Goal: Find specific page/section: Find specific page/section

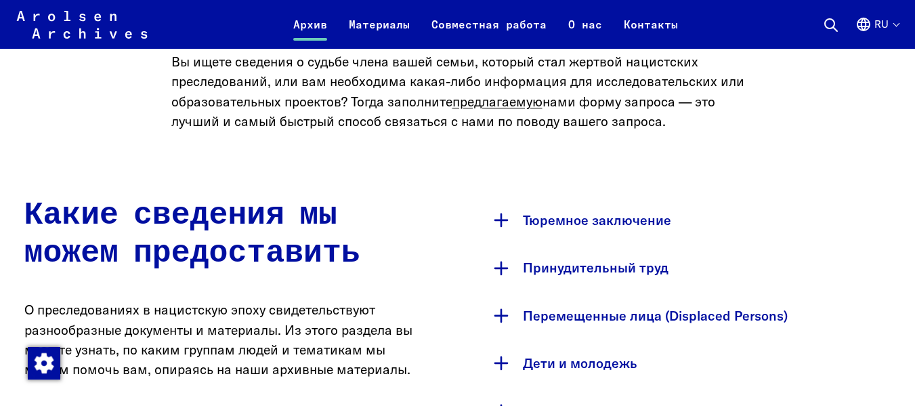
scroll to position [621, 0]
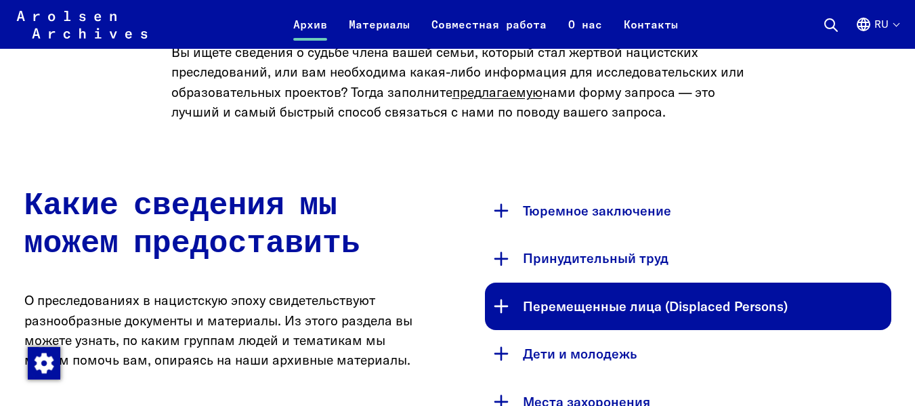
click at [643, 312] on button "Перемещенные лица (Displaced Persons)" at bounding box center [688, 305] width 406 height 47
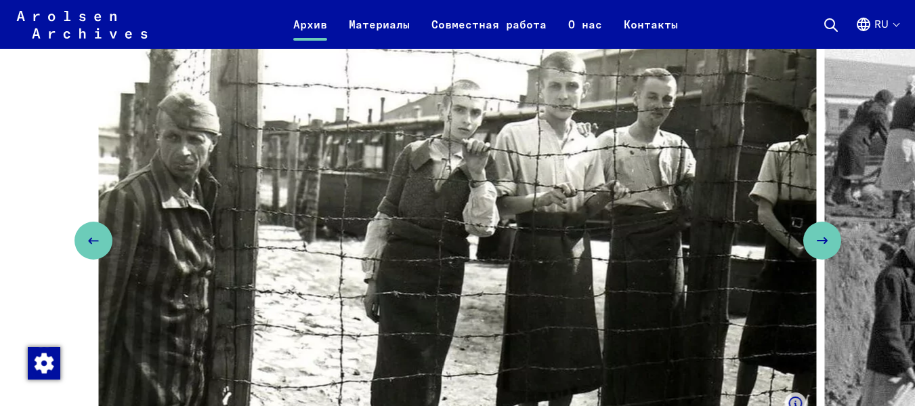
scroll to position [1394, 0]
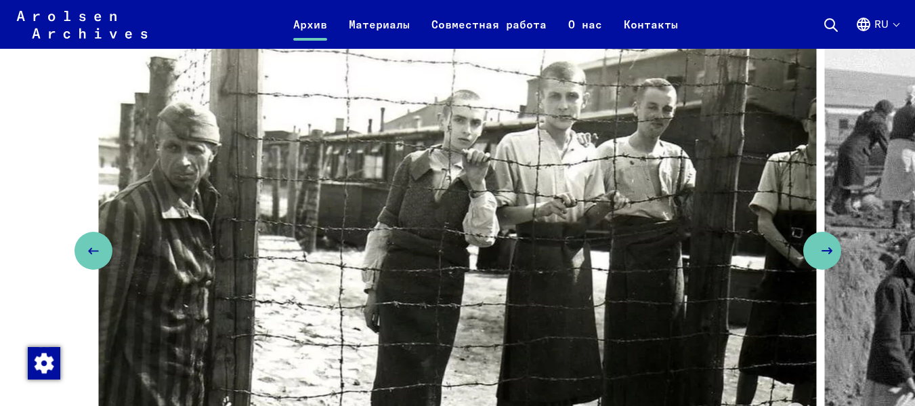
click at [828, 259] on icon "Next slide" at bounding box center [827, 251] width 16 height 16
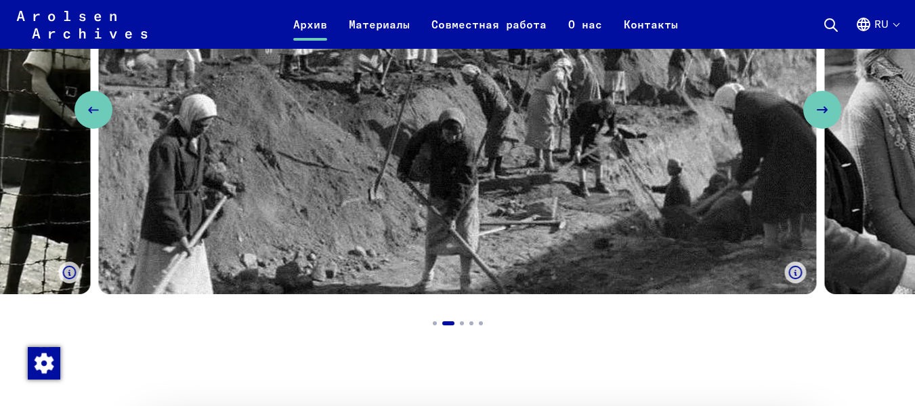
scroll to position [1544, 0]
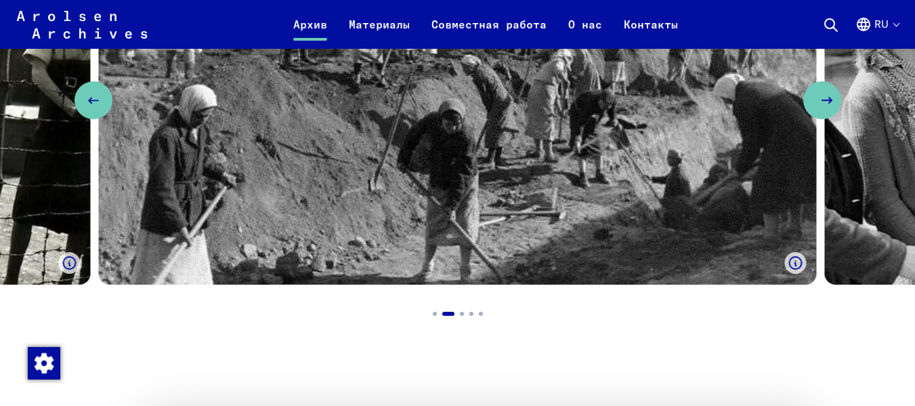
click at [814, 119] on button "Next slide" at bounding box center [822, 100] width 38 height 38
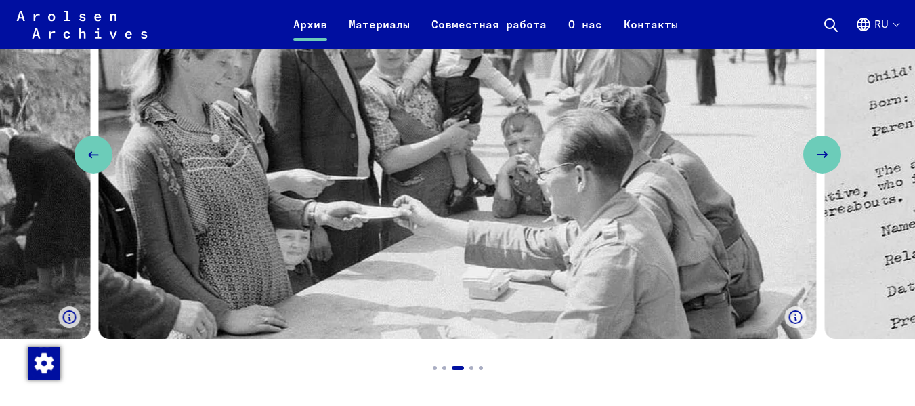
scroll to position [1463, 0]
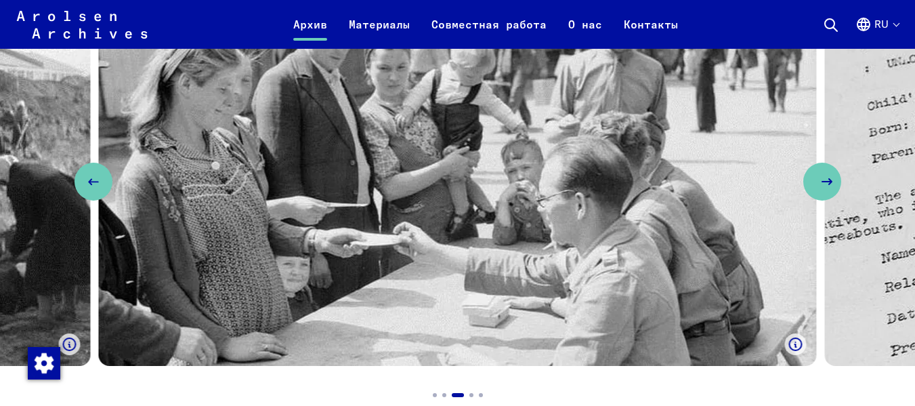
click at [825, 190] on icon "Next slide" at bounding box center [827, 181] width 16 height 16
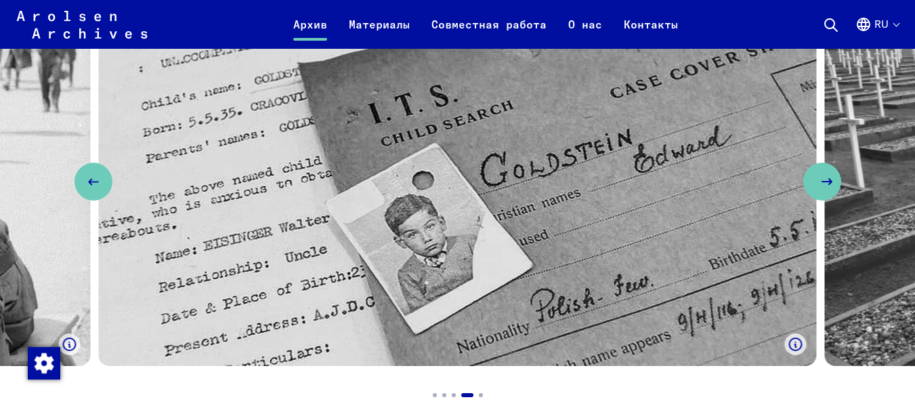
click at [825, 190] on icon "Next slide" at bounding box center [827, 181] width 16 height 16
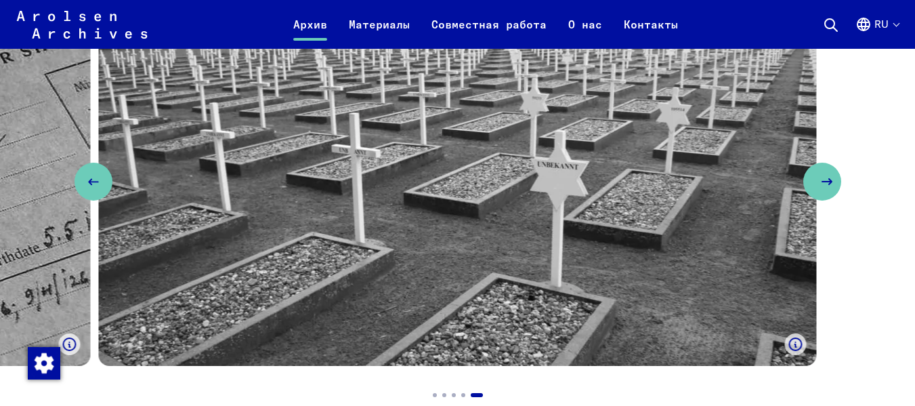
click at [825, 190] on icon "Next slide" at bounding box center [827, 181] width 16 height 16
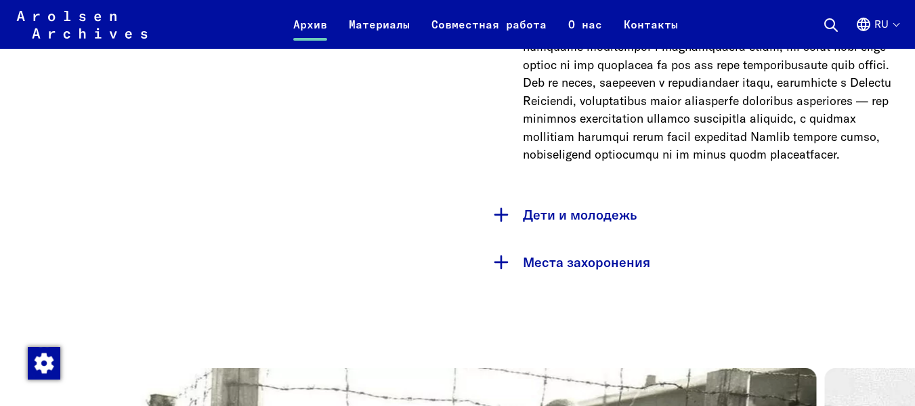
scroll to position [1030, 0]
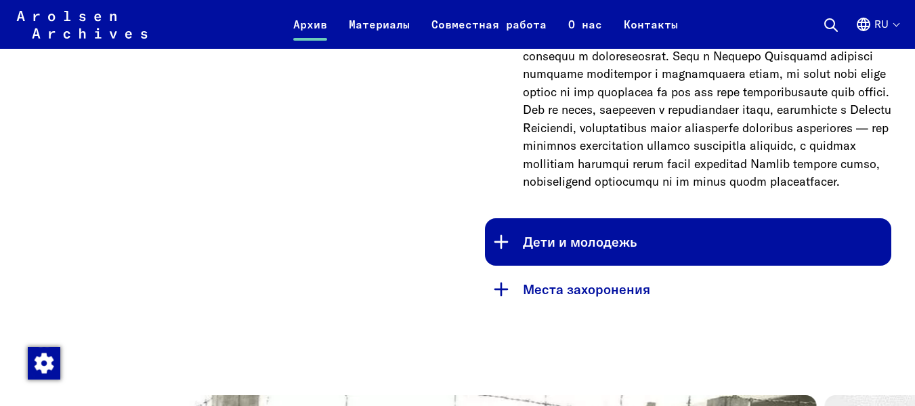
click at [523, 266] on button "Дети и молодежь" at bounding box center [688, 241] width 406 height 47
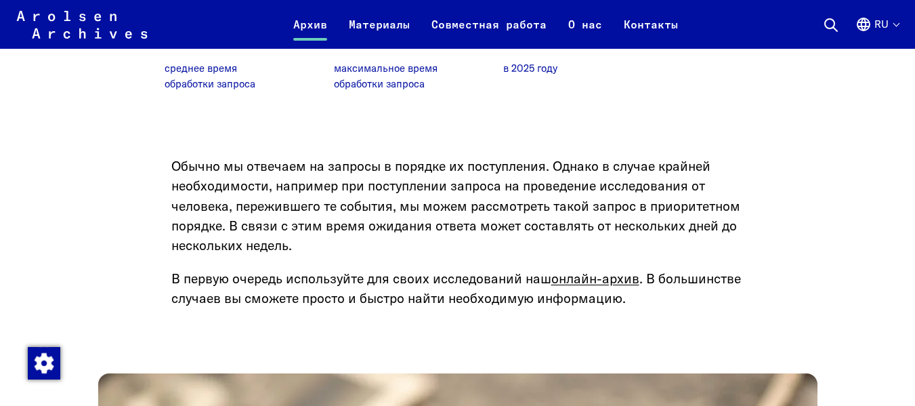
scroll to position [2622, 0]
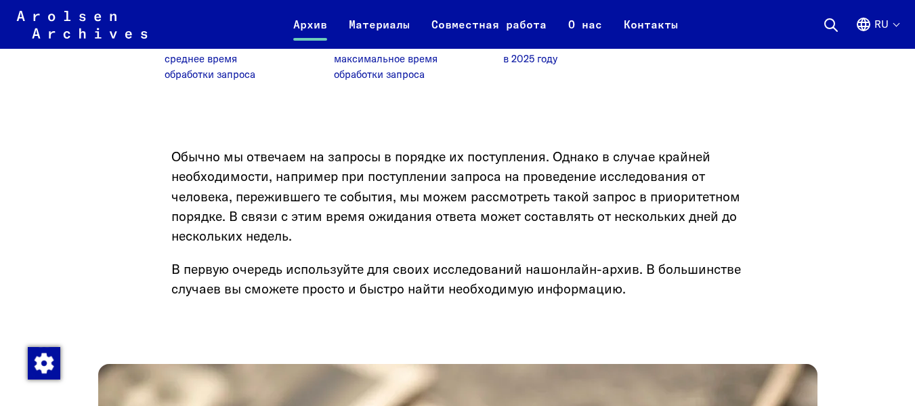
click at [610, 261] on link "онлайн-архив" at bounding box center [595, 269] width 88 height 16
click at [591, 261] on link "онлайн-архив" at bounding box center [595, 269] width 88 height 16
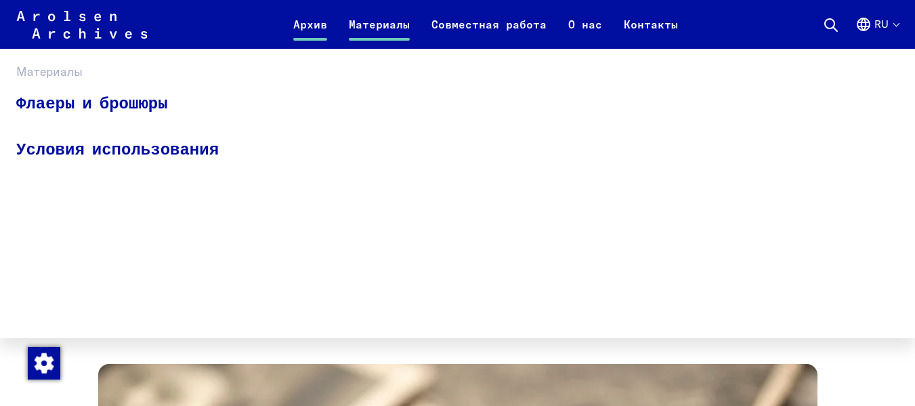
click at [501, 85] on div "Флаеры и брошюры Условия использования" at bounding box center [457, 126] width 883 height 91
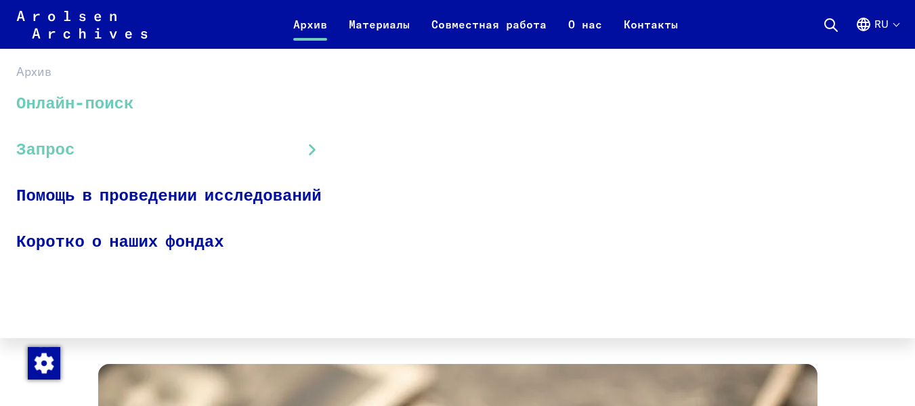
click at [86, 100] on link "Онлайн-поиск" at bounding box center [177, 103] width 323 height 45
